Goal: Task Accomplishment & Management: Use online tool/utility

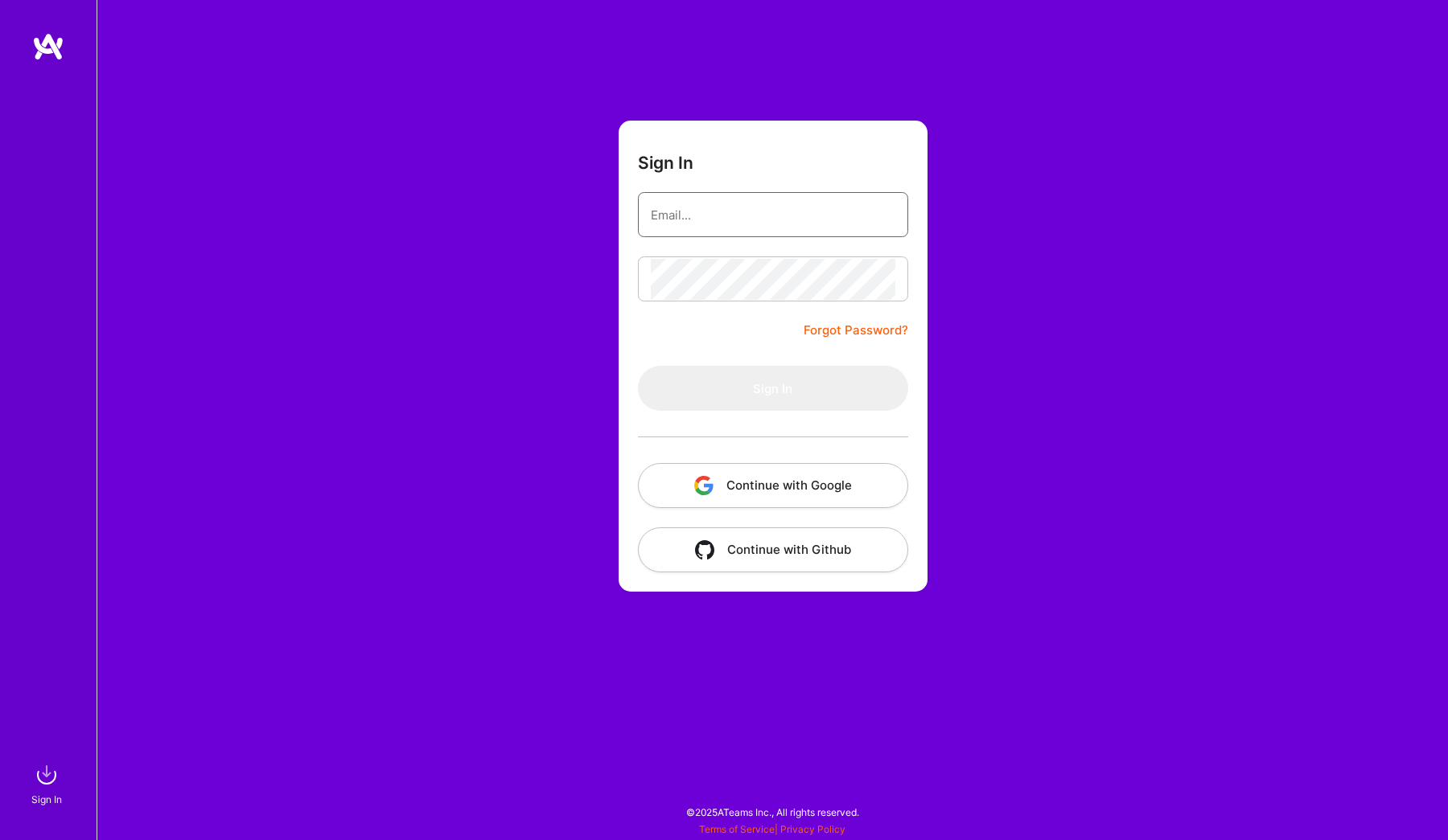
type input "[EMAIL_ADDRESS][DOMAIN_NAME]"
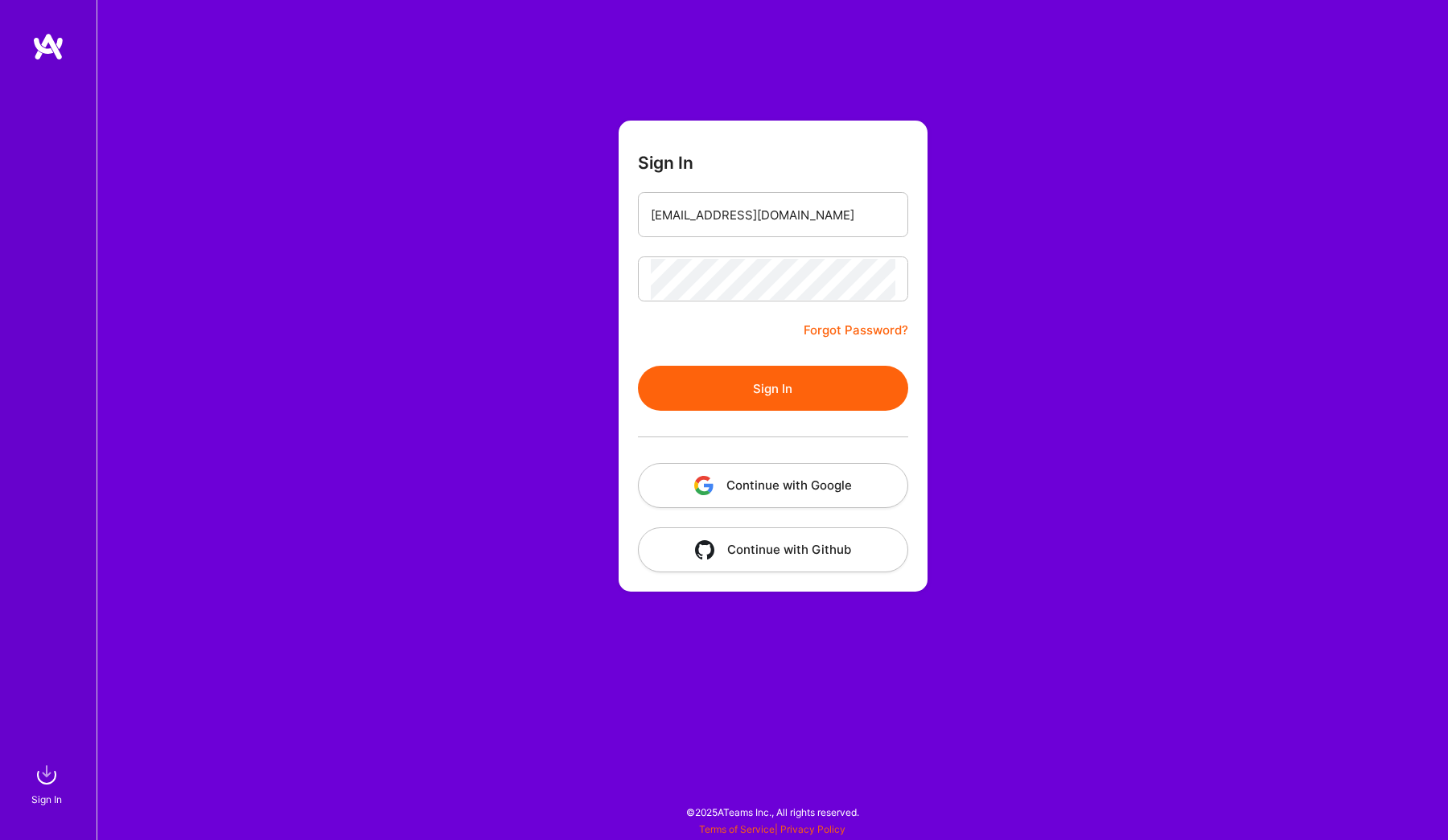
click at [778, 400] on button "Sign In" at bounding box center [773, 389] width 270 height 45
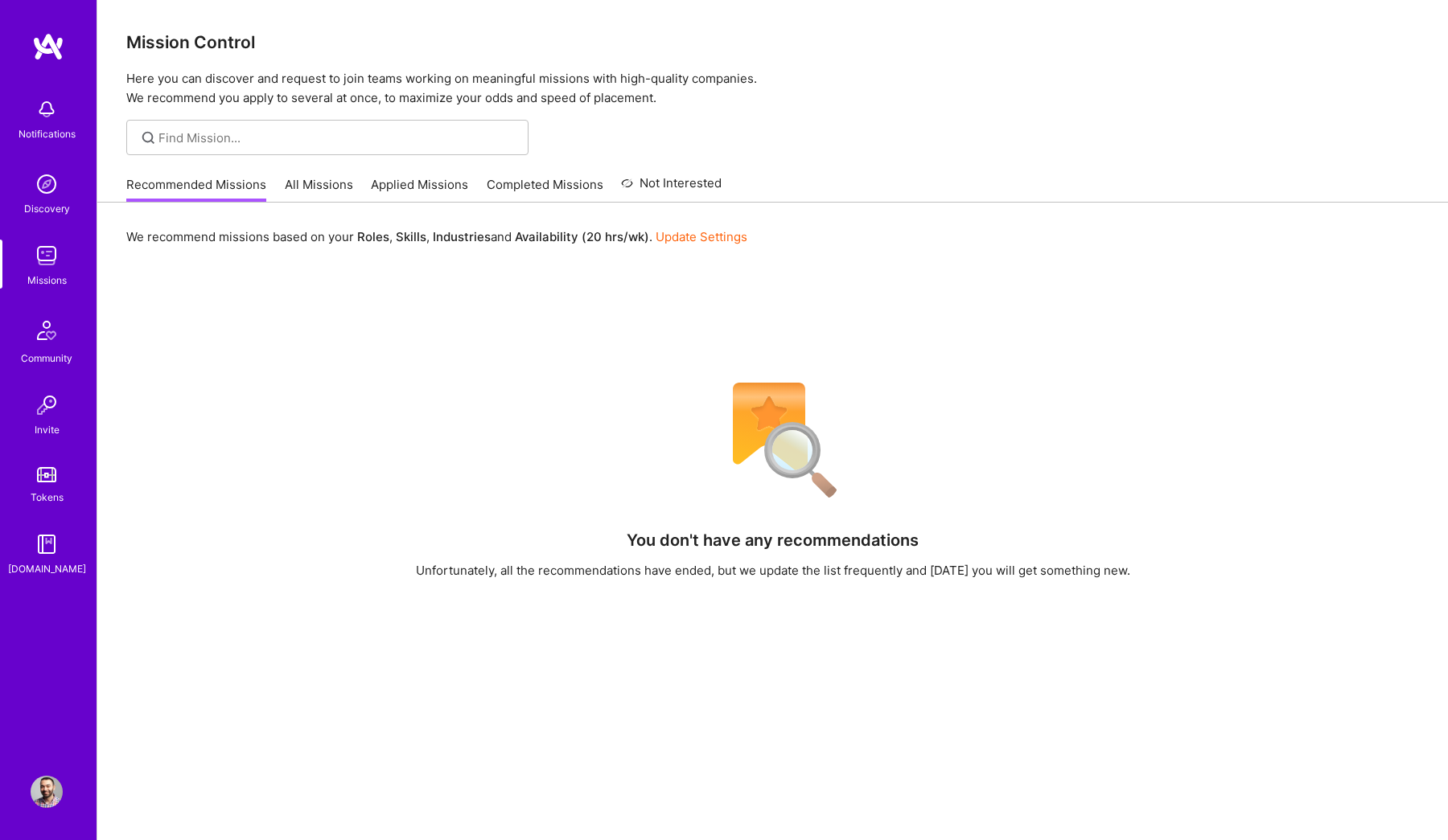
click at [320, 187] on link "All Missions" at bounding box center [319, 189] width 69 height 27
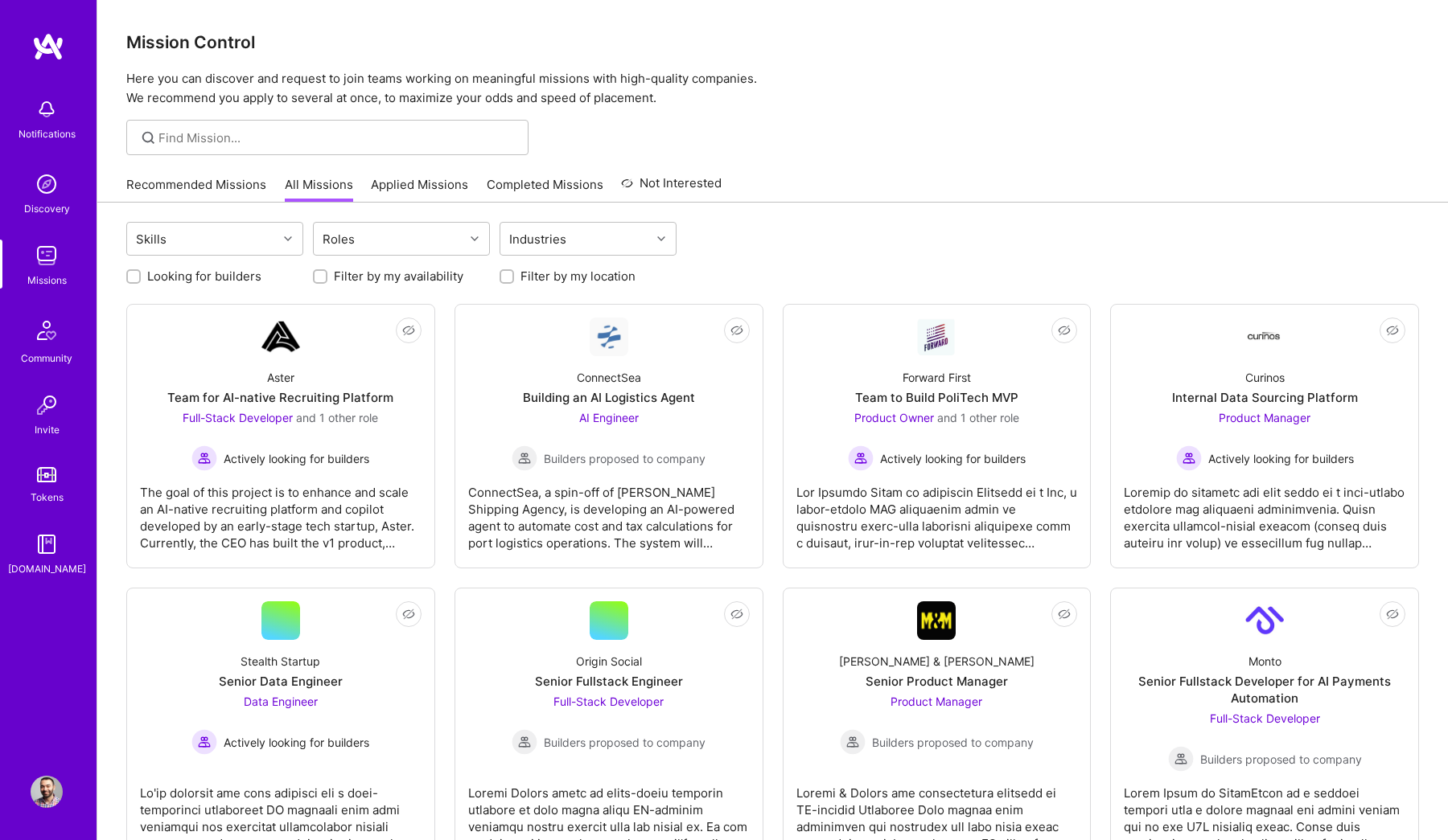
click at [421, 185] on link "Applied Missions" at bounding box center [419, 189] width 97 height 27
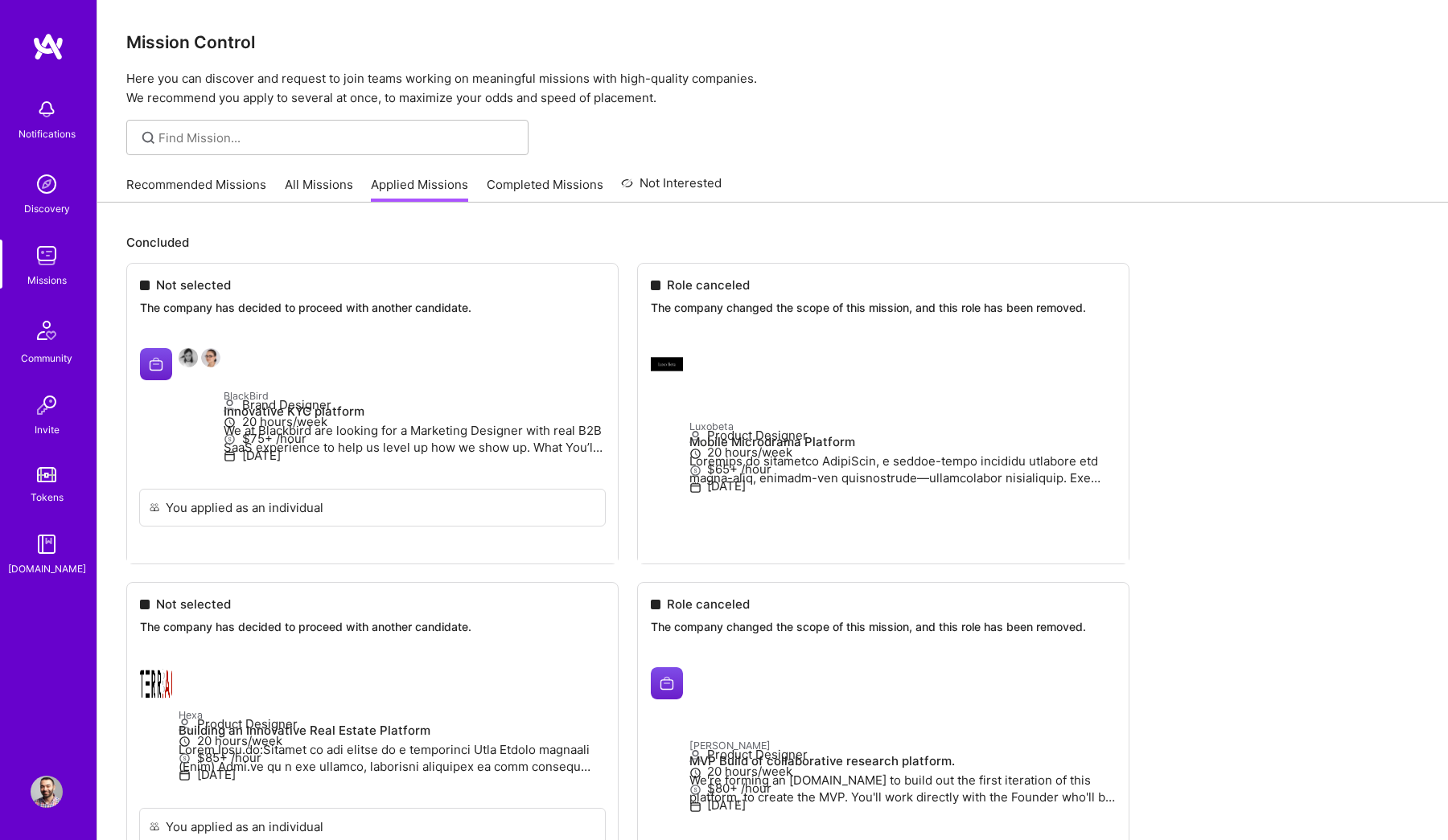
click at [174, 194] on link "Recommended Missions" at bounding box center [195, 189] width 140 height 27
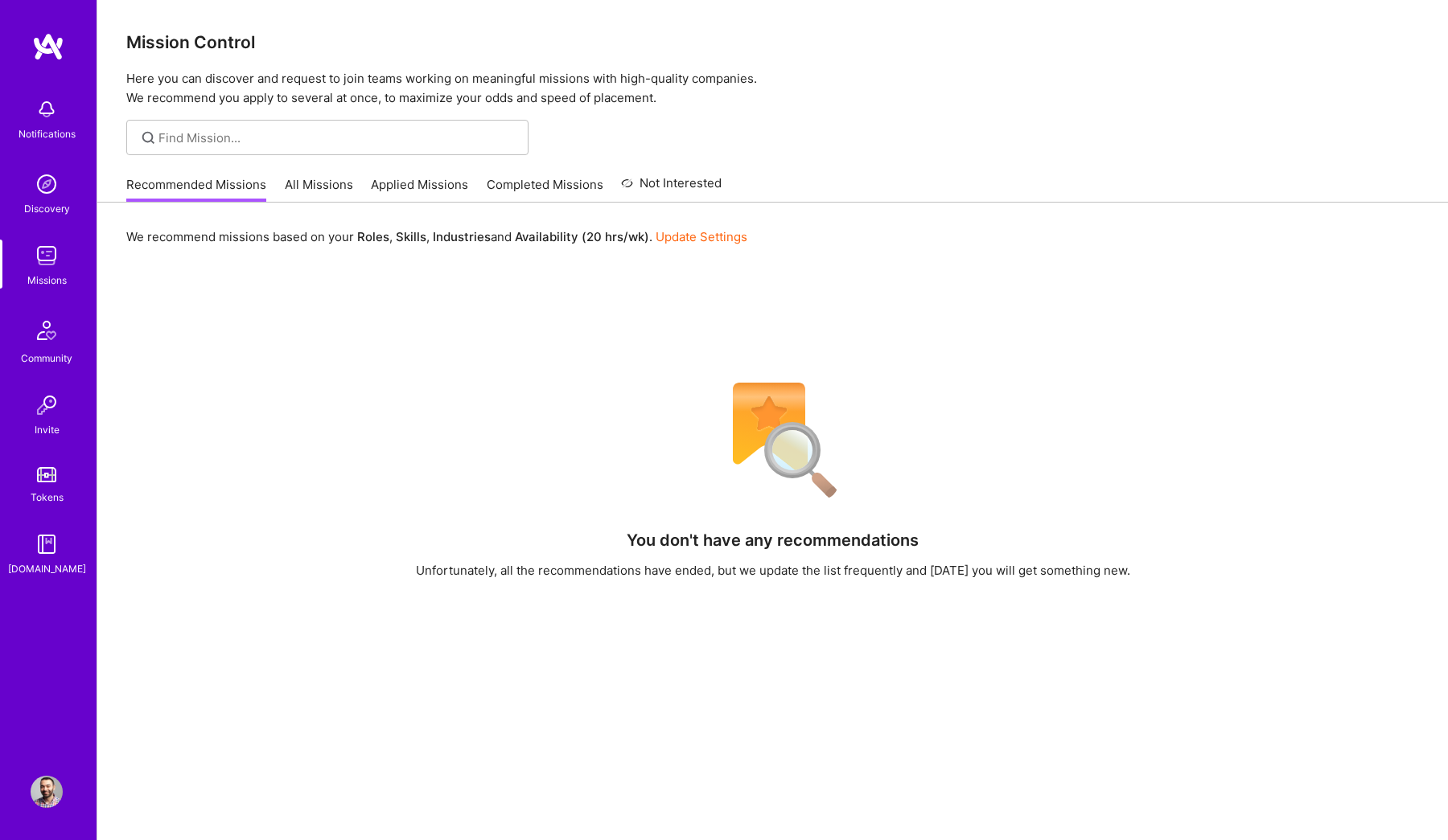
click at [326, 191] on link "All Missions" at bounding box center [319, 189] width 69 height 27
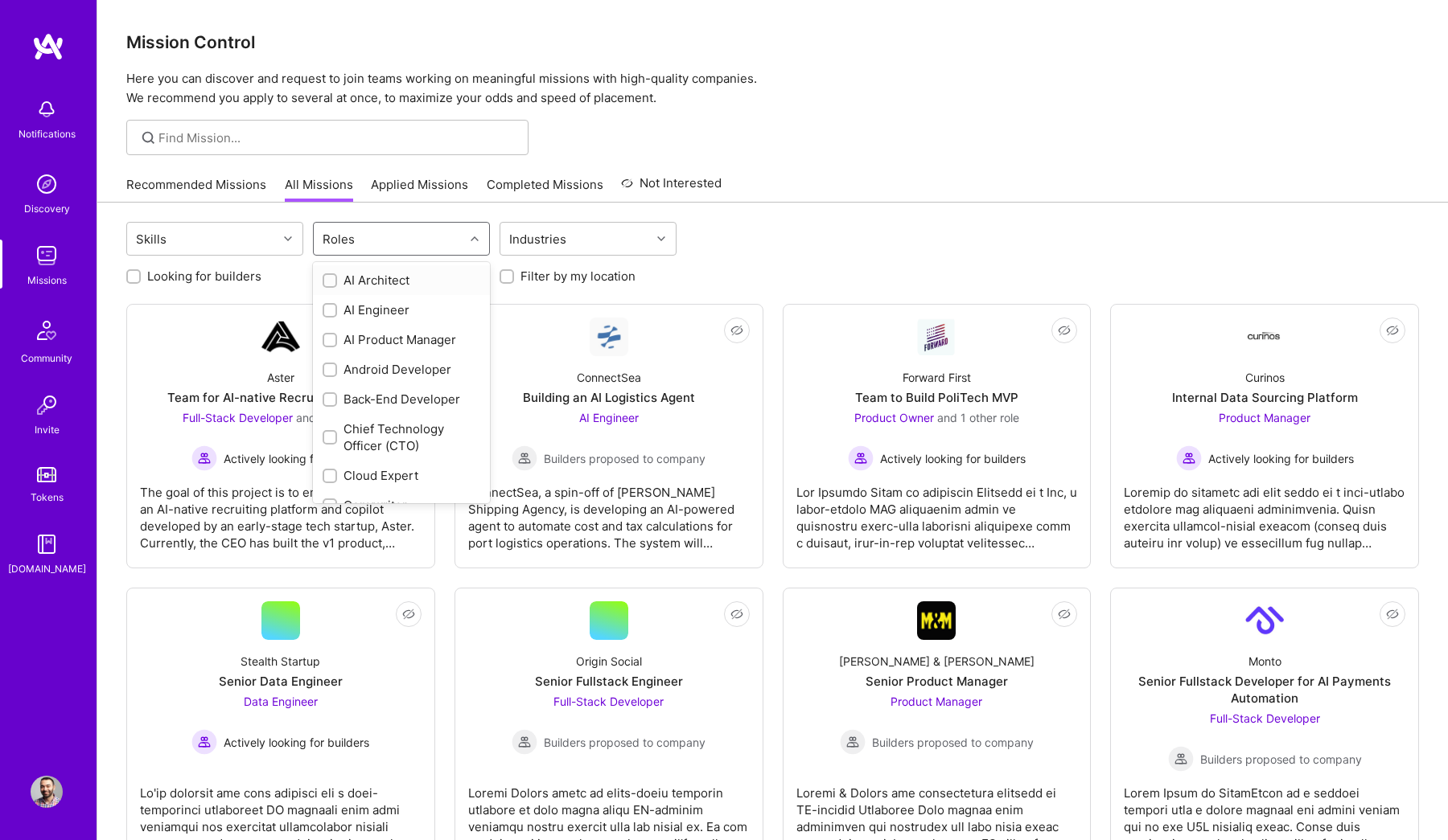
click at [339, 240] on div "Roles" at bounding box center [339, 239] width 40 height 23
type input "design"
click at [357, 312] on div "Product Designer" at bounding box center [402, 309] width 158 height 16
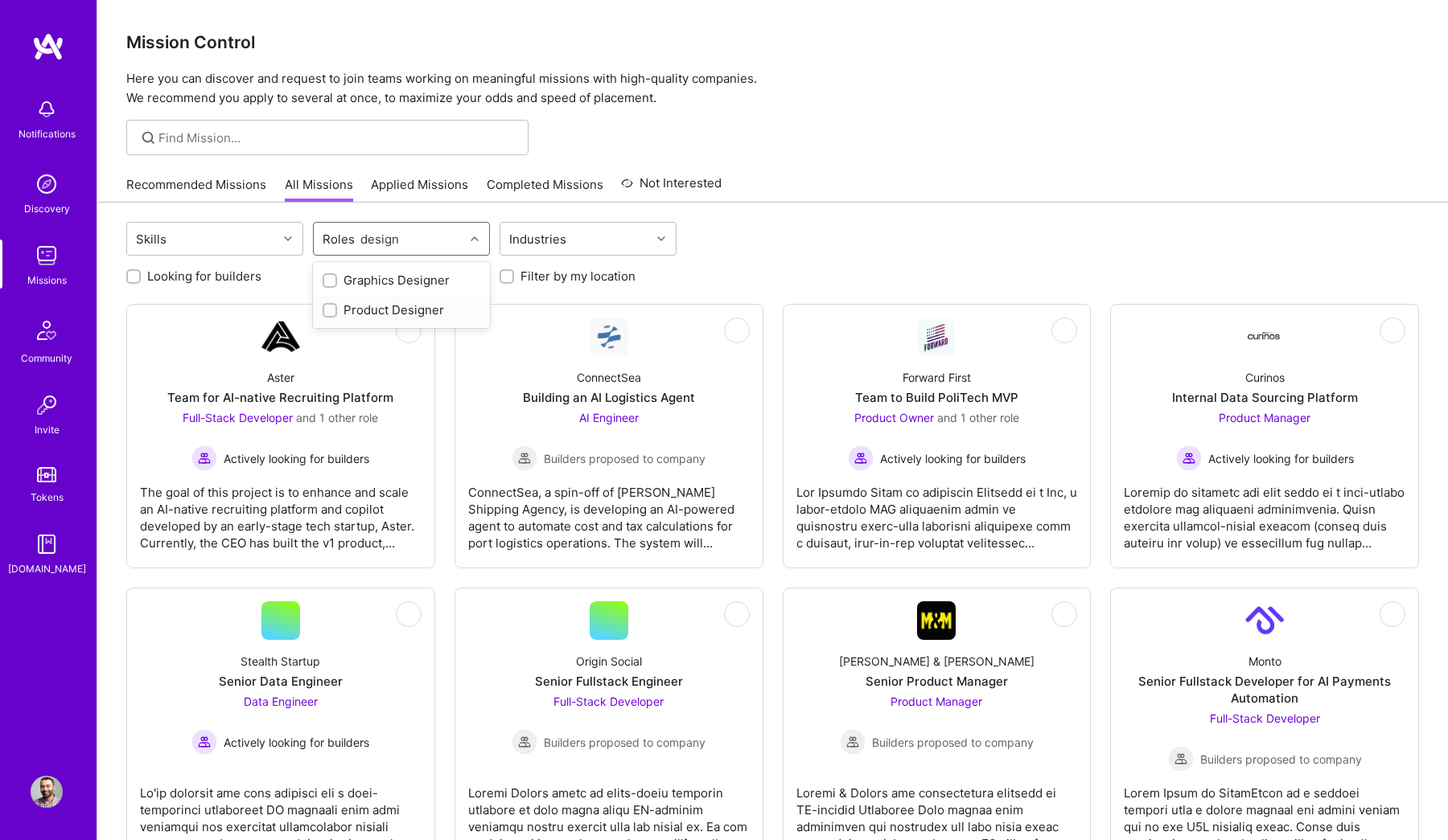
checkbox input "true"
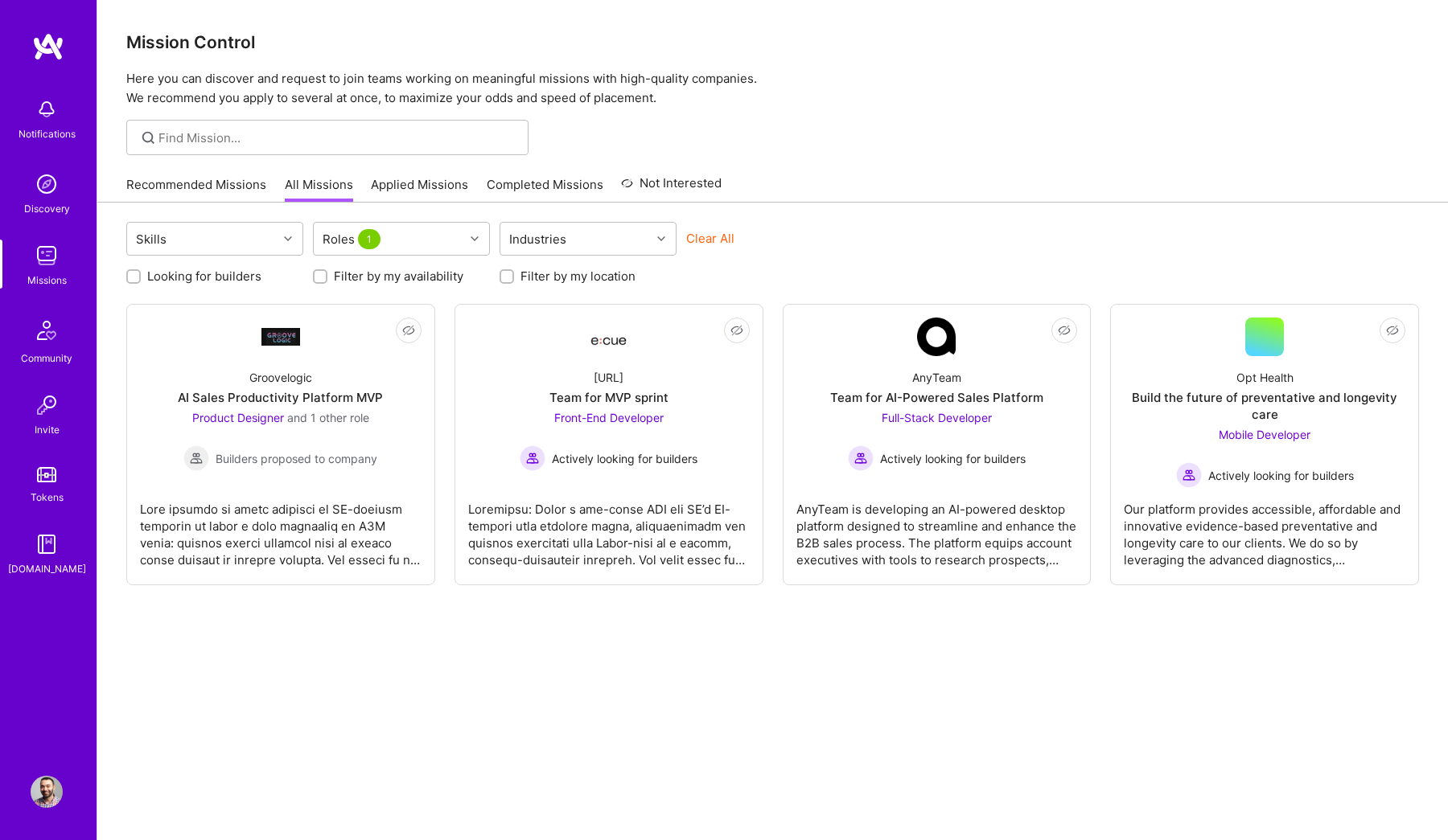
click at [842, 235] on div "Clear All" at bounding box center [774, 245] width 177 height 30
click at [301, 543] on div at bounding box center [280, 528] width 281 height 81
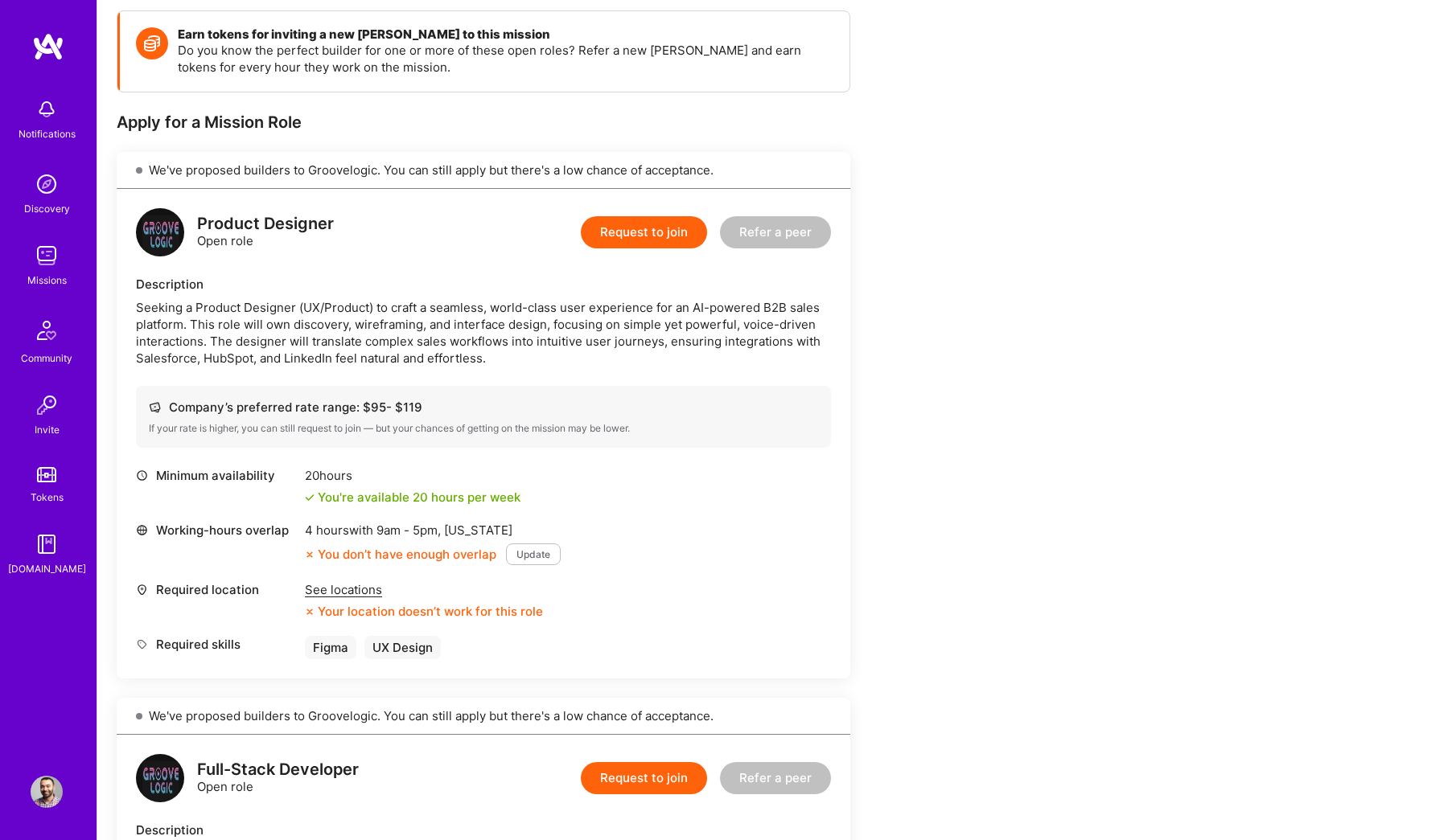
scroll to position [225, 0]
click at [365, 588] on div "See locations" at bounding box center [424, 588] width 238 height 16
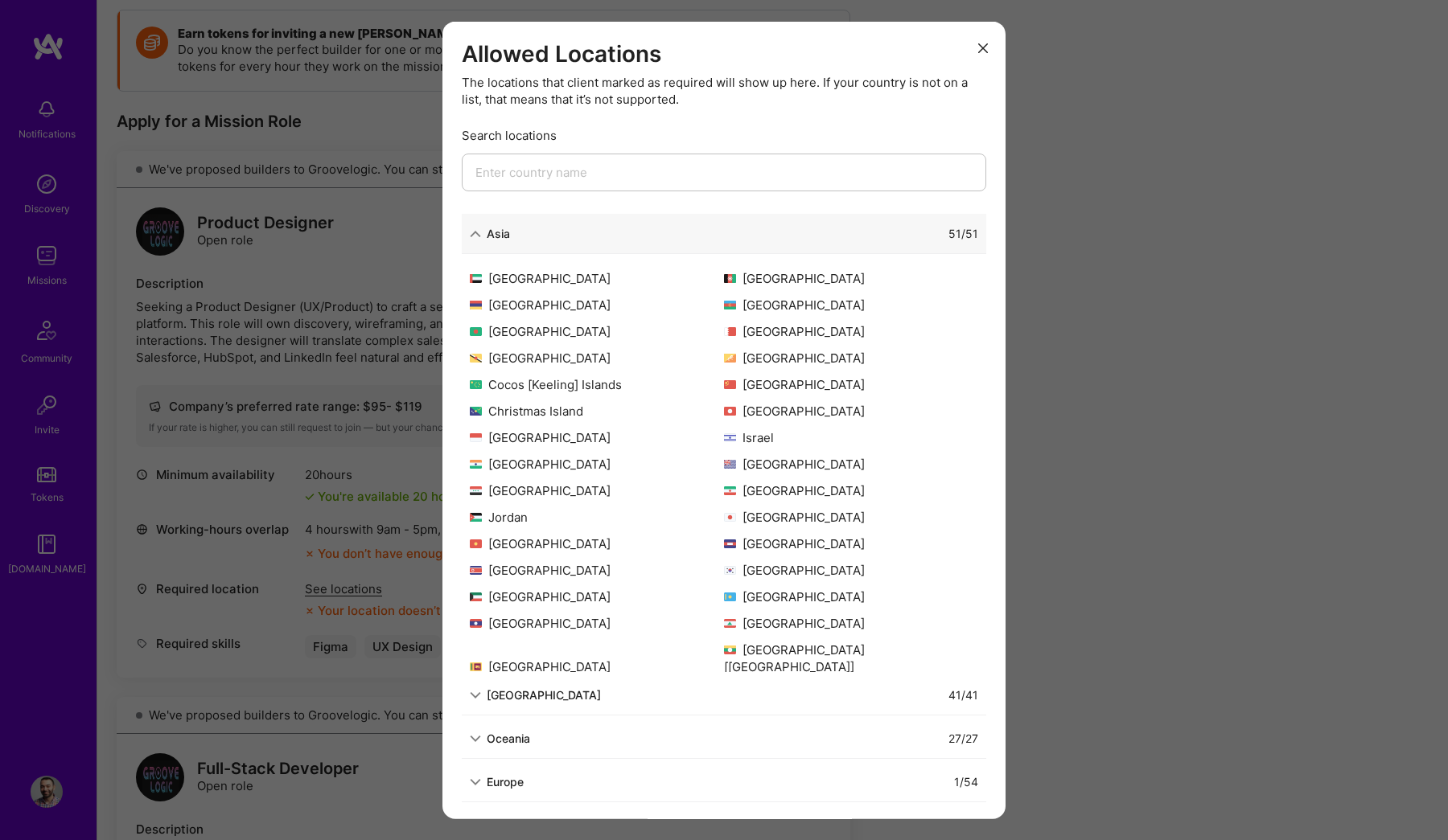
click at [481, 233] on div "Asia" at bounding box center [490, 233] width 40 height 16
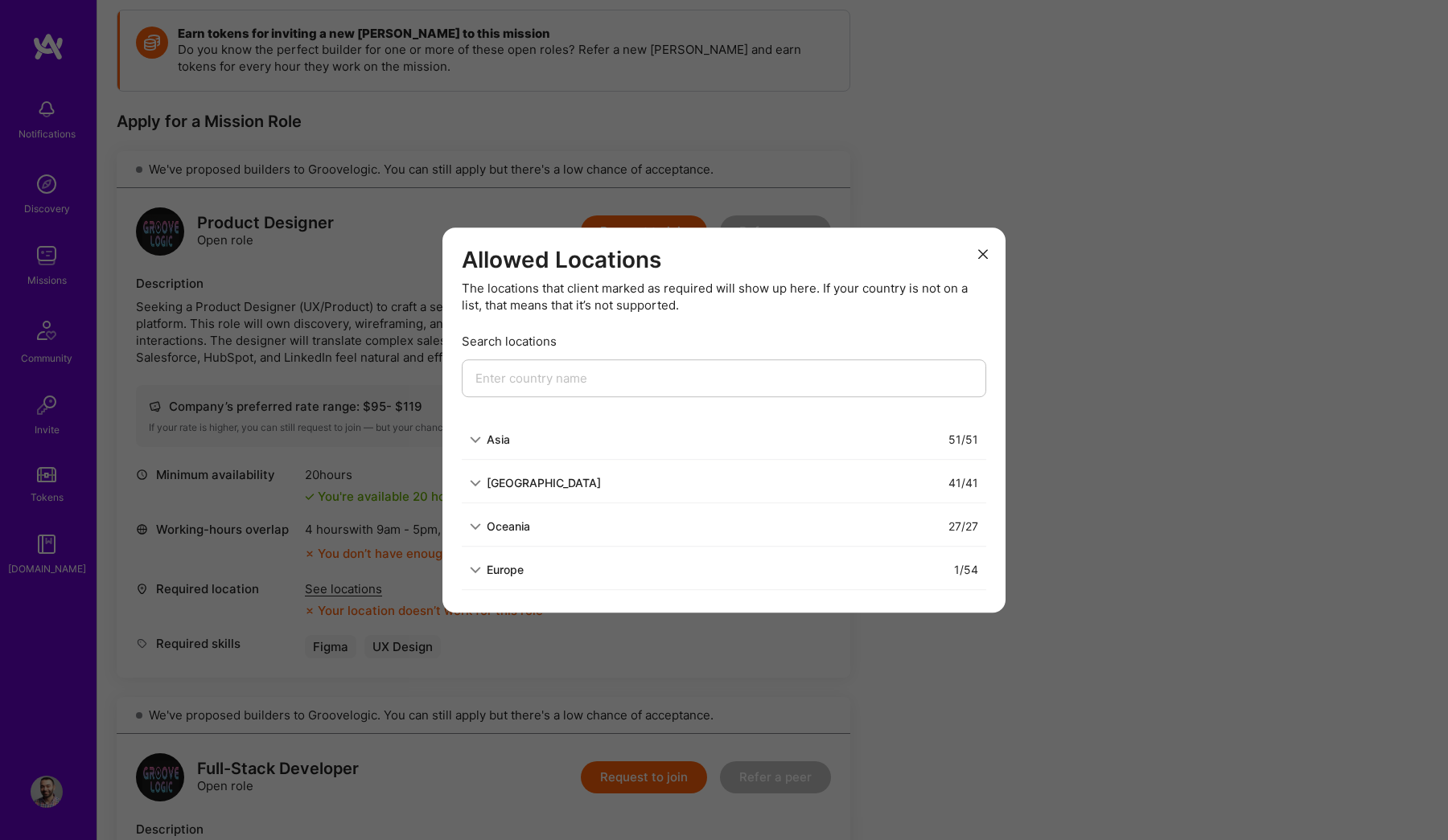
click at [538, 384] on input "modal" at bounding box center [724, 378] width 524 height 38
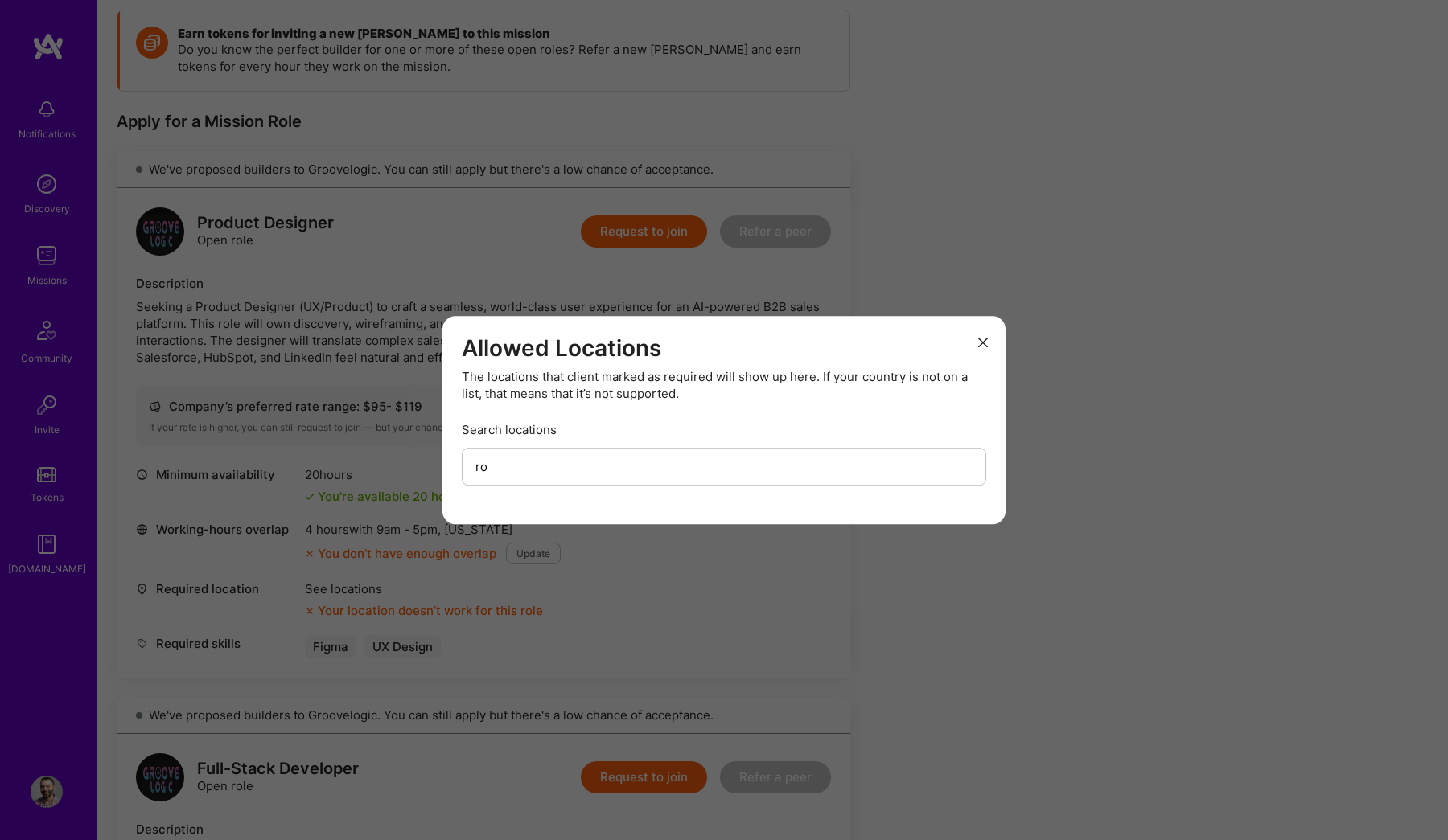
type input "r"
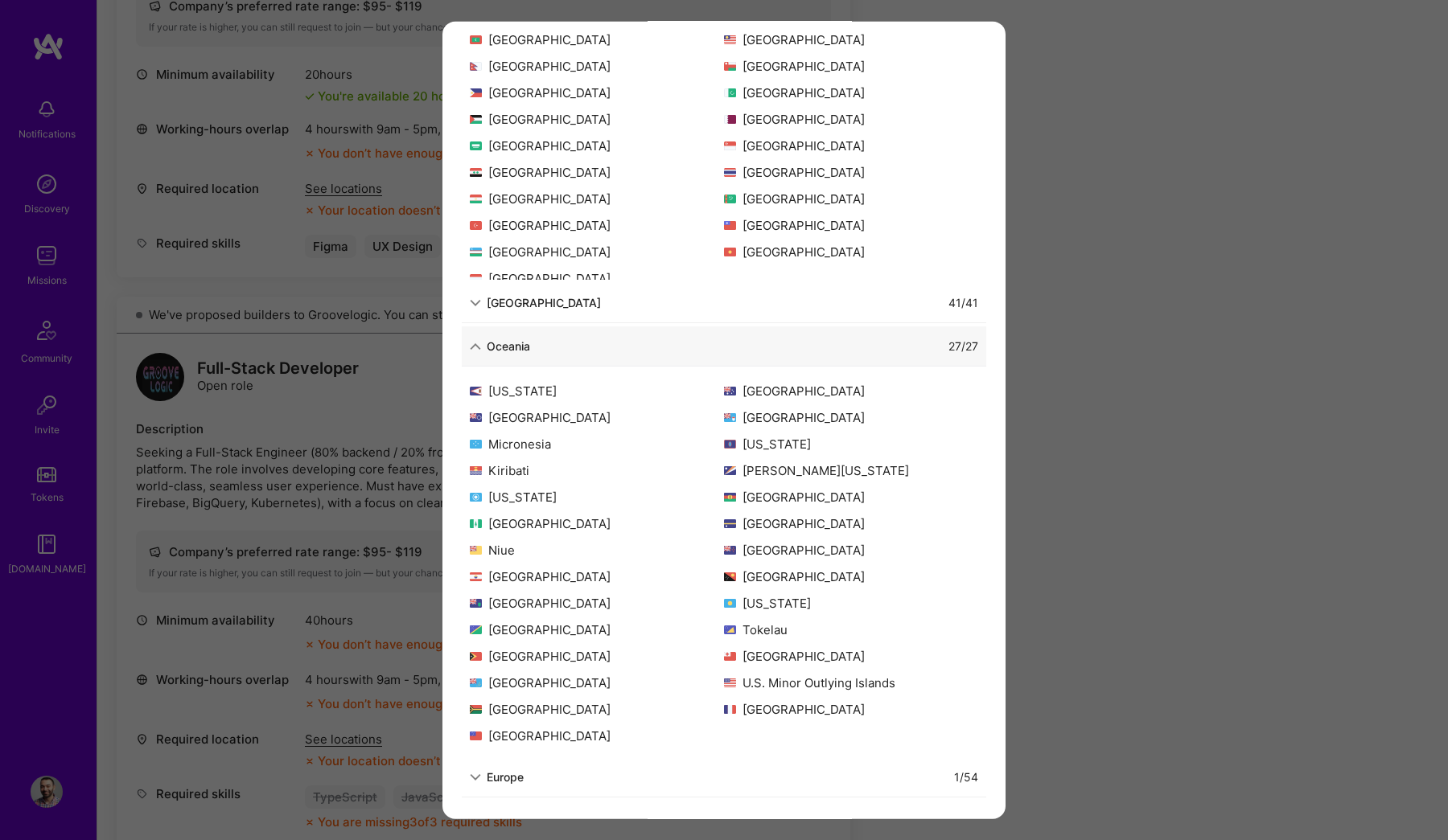
scroll to position [789, 0]
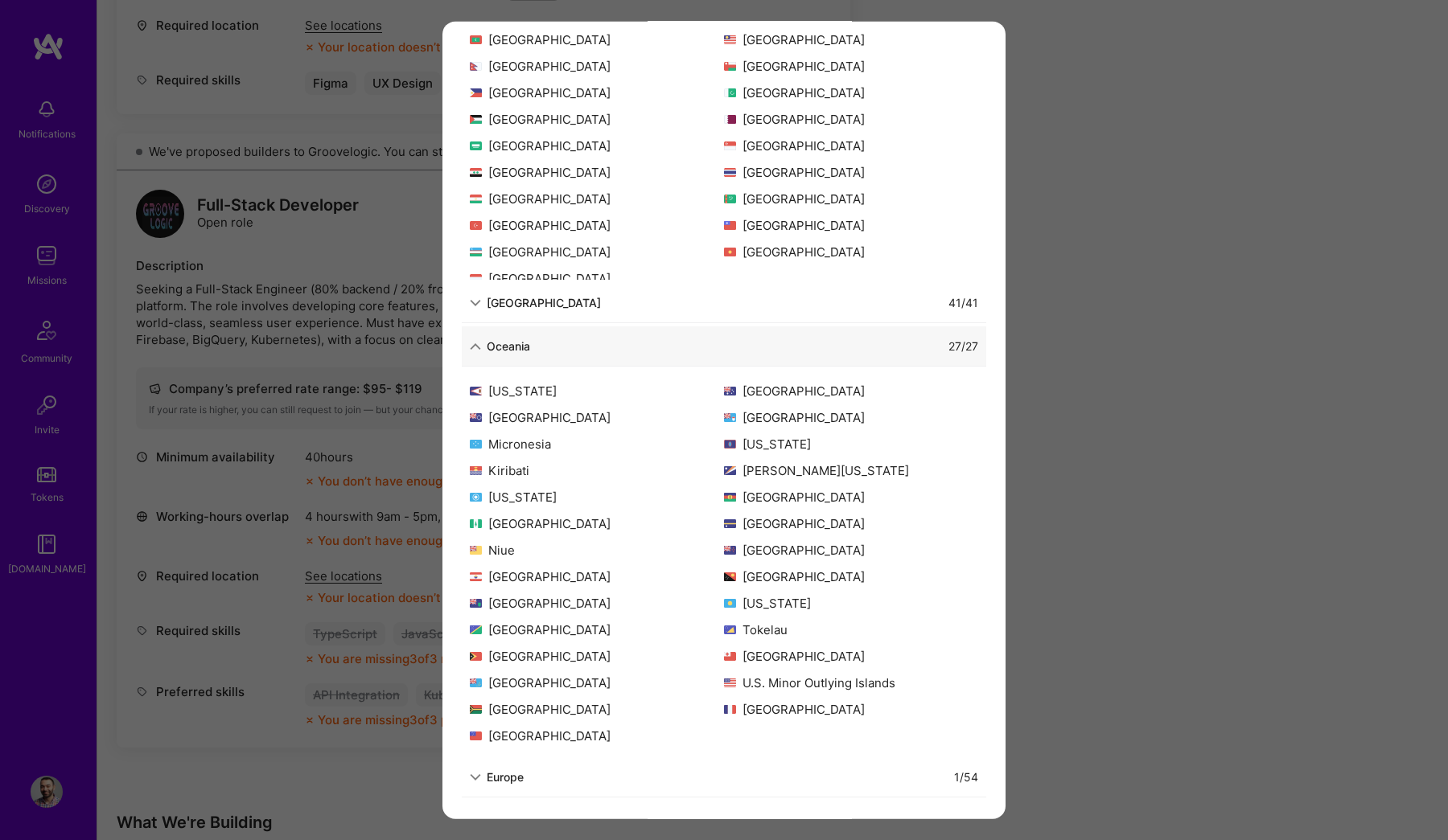
click at [517, 776] on div "Europe" at bounding box center [505, 777] width 37 height 16
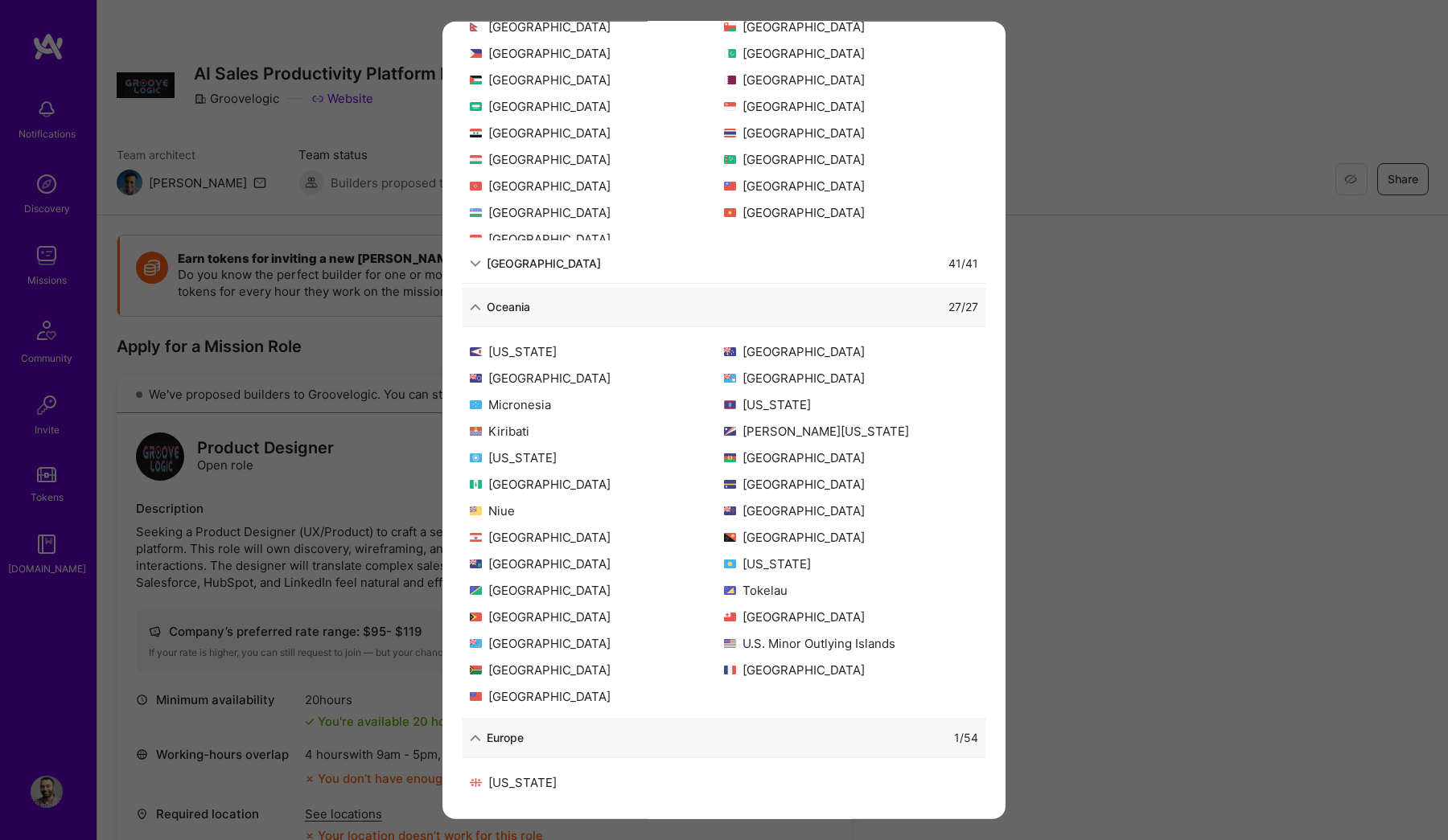
scroll to position [0, 0]
click at [1094, 127] on div "Allowed Locations The locations that client marked as required will show up her…" at bounding box center [724, 420] width 1448 height 840
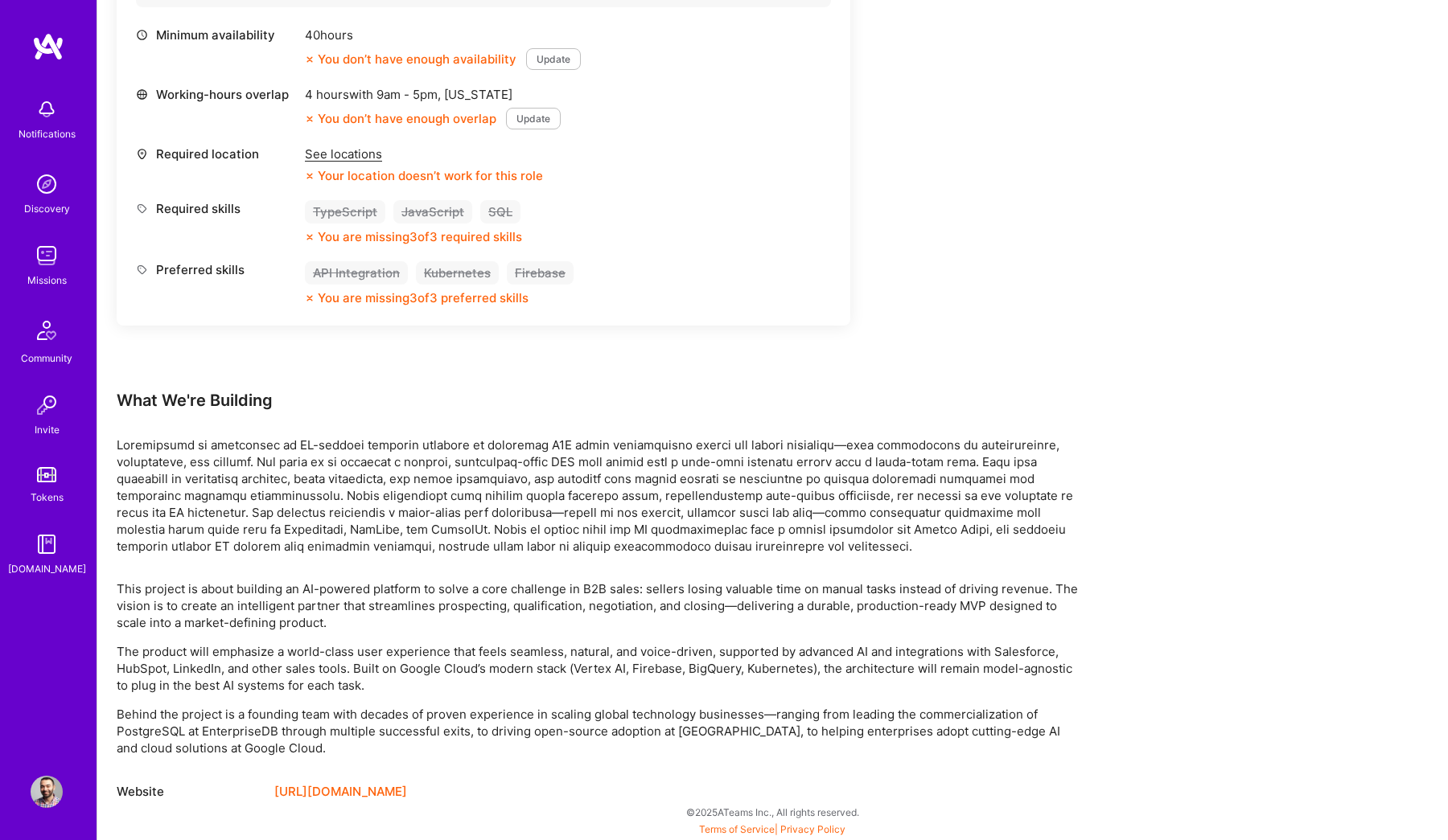
scroll to position [1211, 0]
click at [357, 795] on link "https://groovelogic.io/" at bounding box center [340, 792] width 133 height 19
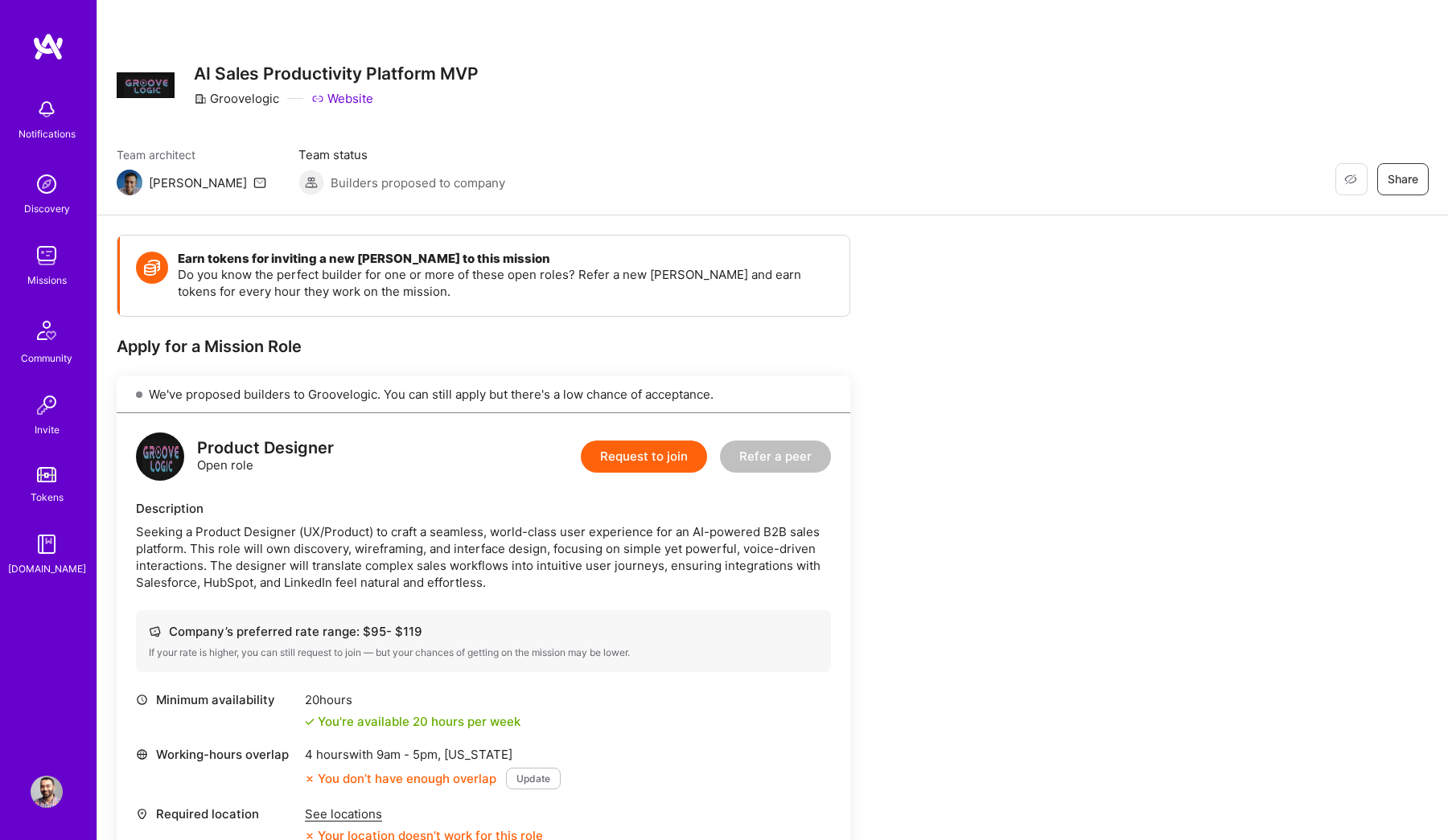
scroll to position [0, 0]
